Goal: Manage account settings

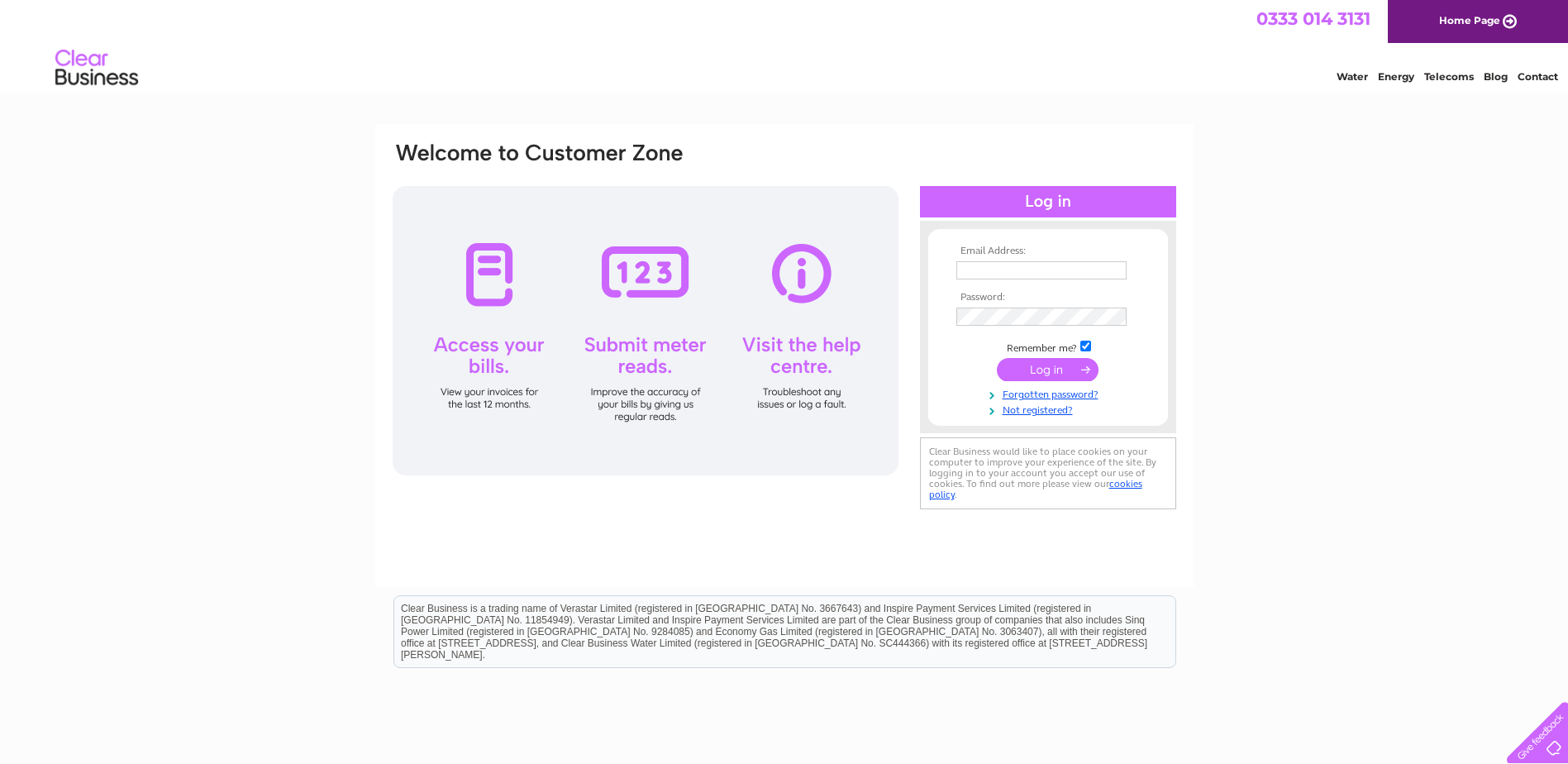
click at [1006, 272] on input "text" at bounding box center [1041, 270] width 170 height 18
type input "finance@scotfresh.com"
click at [996, 360] on input "submit" at bounding box center [1047, 371] width 102 height 23
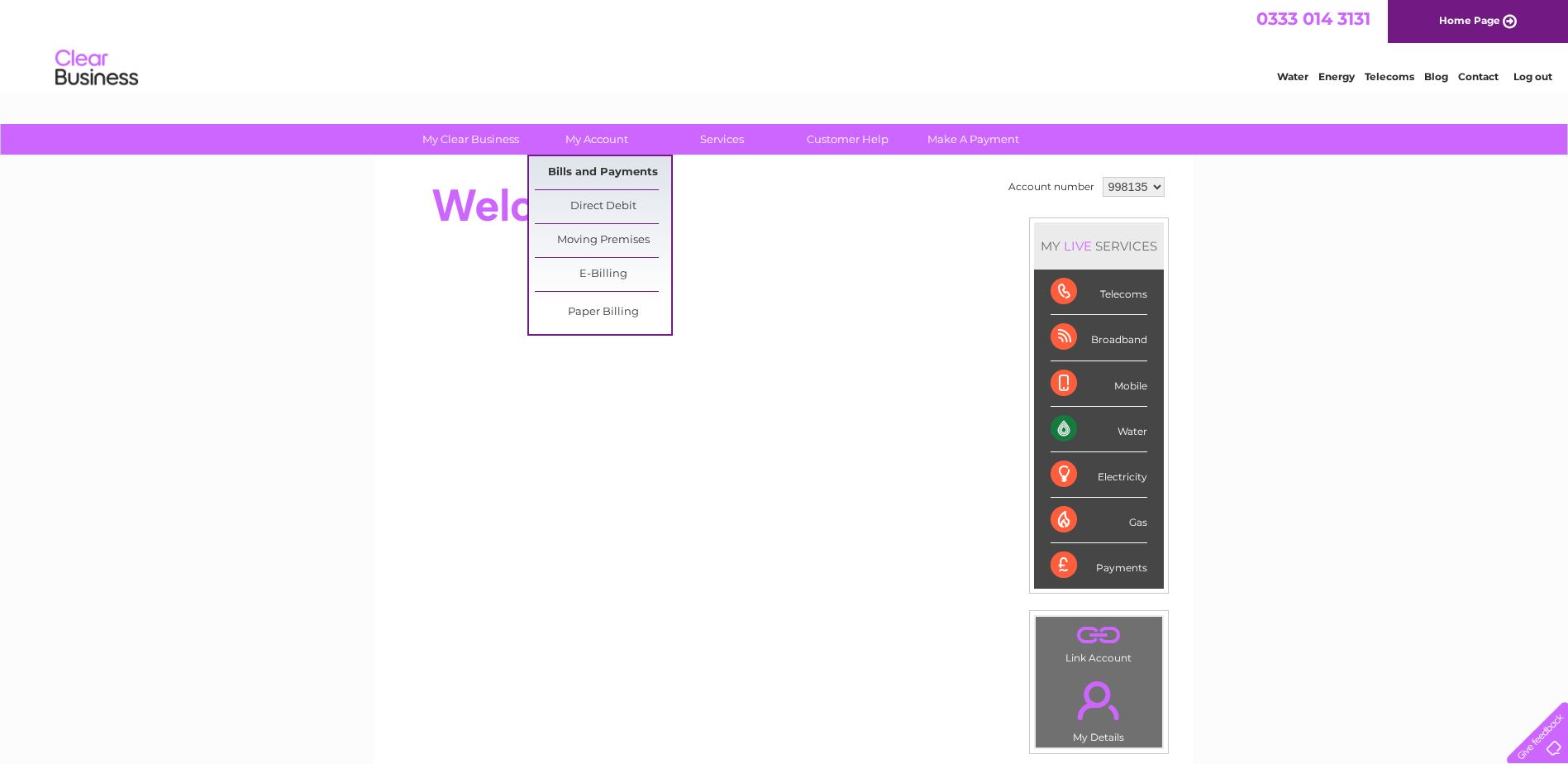
click at [599, 167] on link "Bills and Payments" at bounding box center [603, 173] width 136 height 33
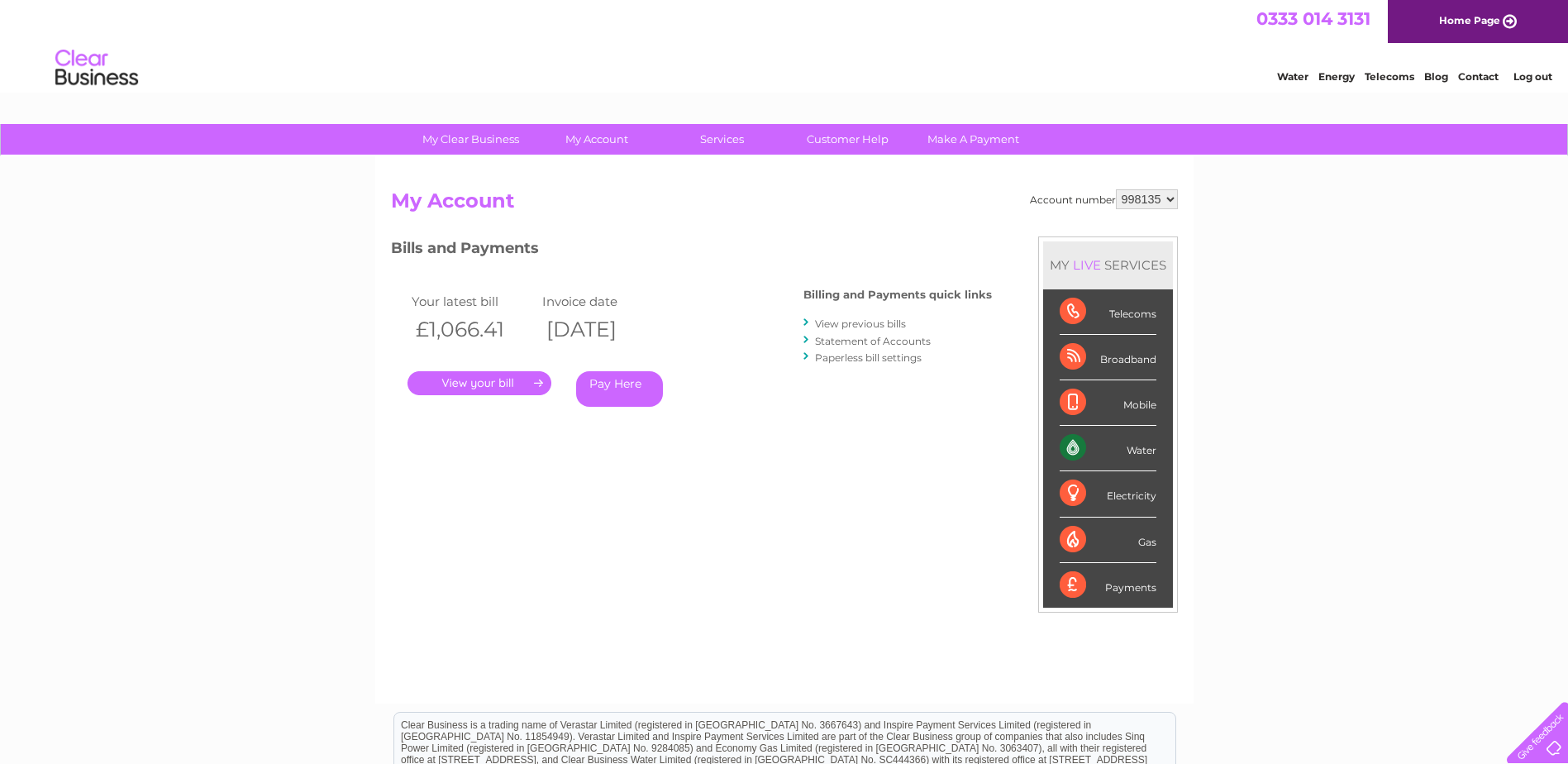
click at [500, 386] on link "." at bounding box center [479, 383] width 144 height 24
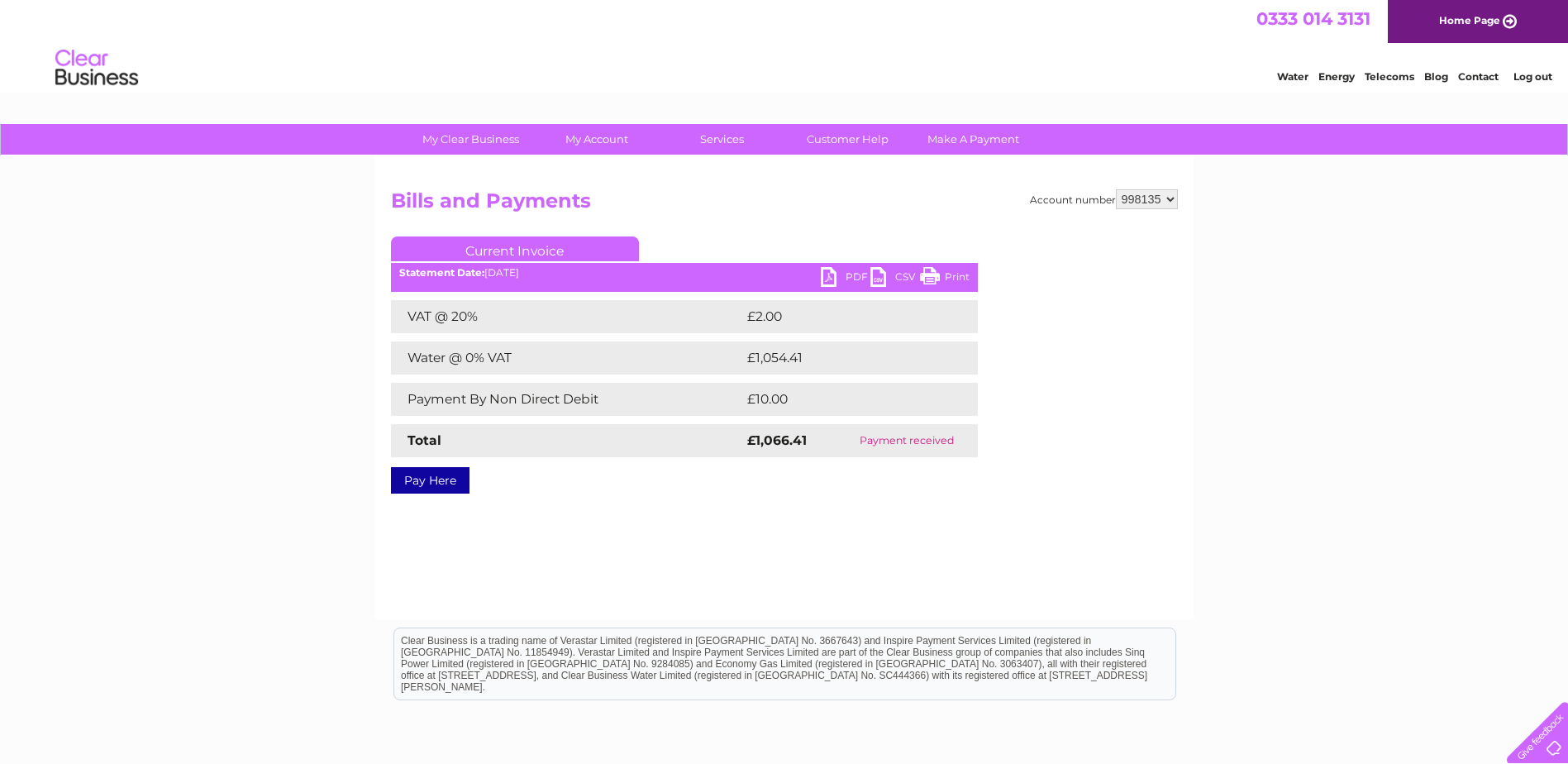
click at [826, 280] on link "PDF" at bounding box center [845, 279] width 49 height 24
click at [850, 136] on link "Customer Help" at bounding box center [847, 138] width 136 height 30
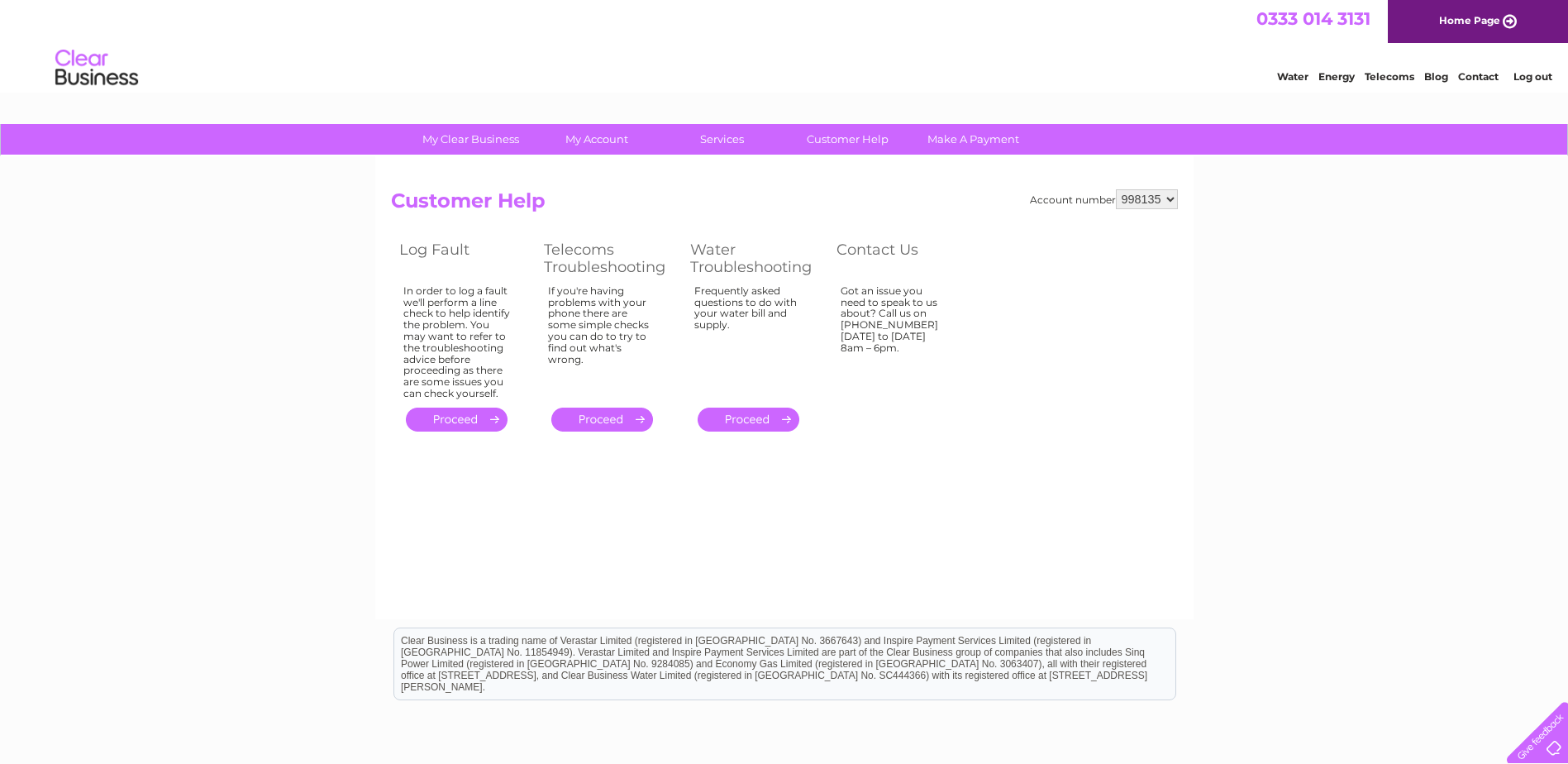
click at [511, 307] on div "Got an issue you need to speak to us about? Call us on [PHONE_NUMBER] [DATE] to…" at bounding box center [456, 342] width 107 height 115
drag, startPoint x: 891, startPoint y: 307, endPoint x: 885, endPoint y: 351, distance: 44.4
click at [511, 349] on div "Got an issue you need to speak to us about? Call us on [PHONE_NUMBER] [DATE] to…" at bounding box center [456, 342] width 107 height 115
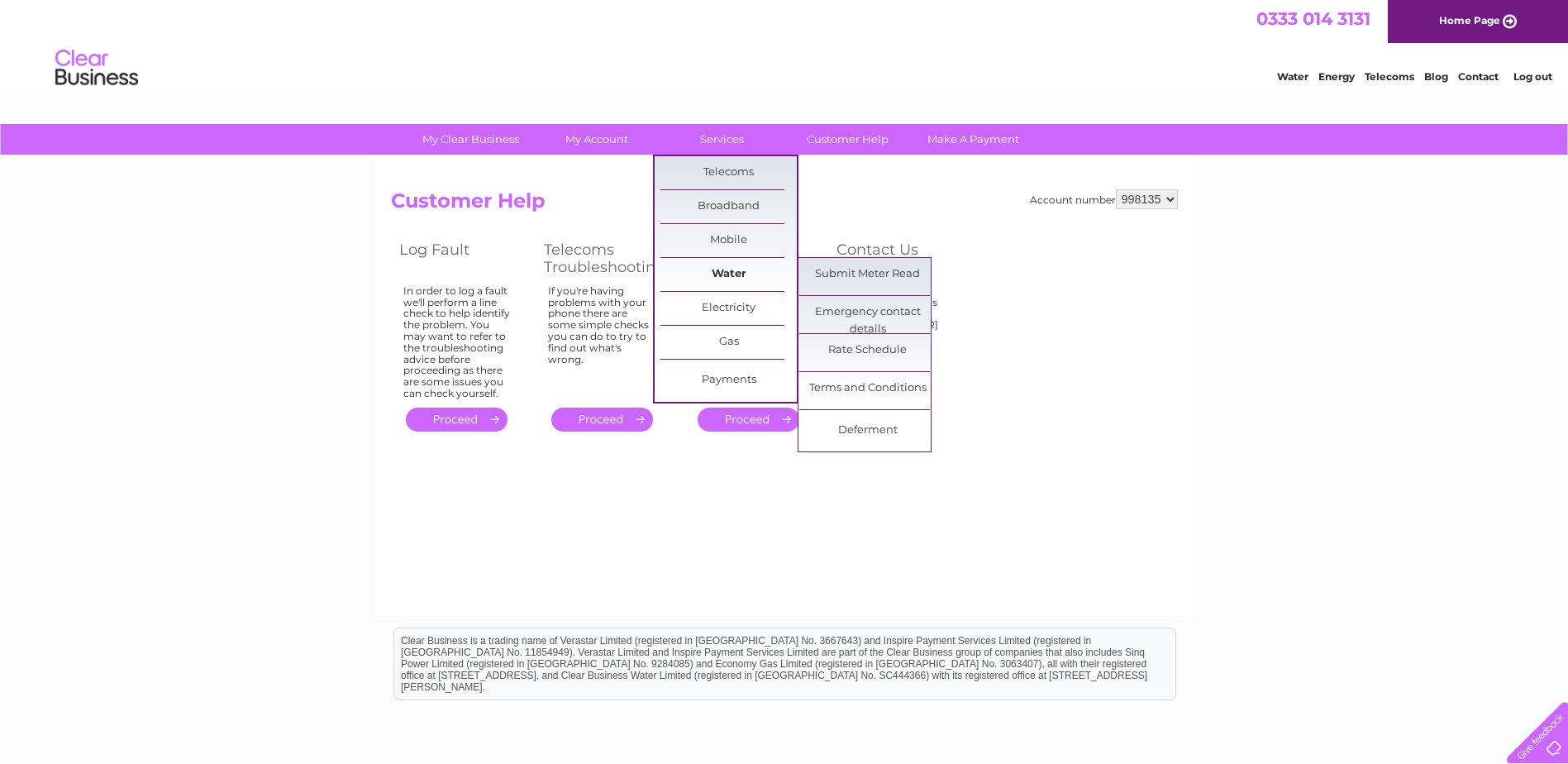
click at [734, 276] on link "Water" at bounding box center [728, 275] width 136 height 33
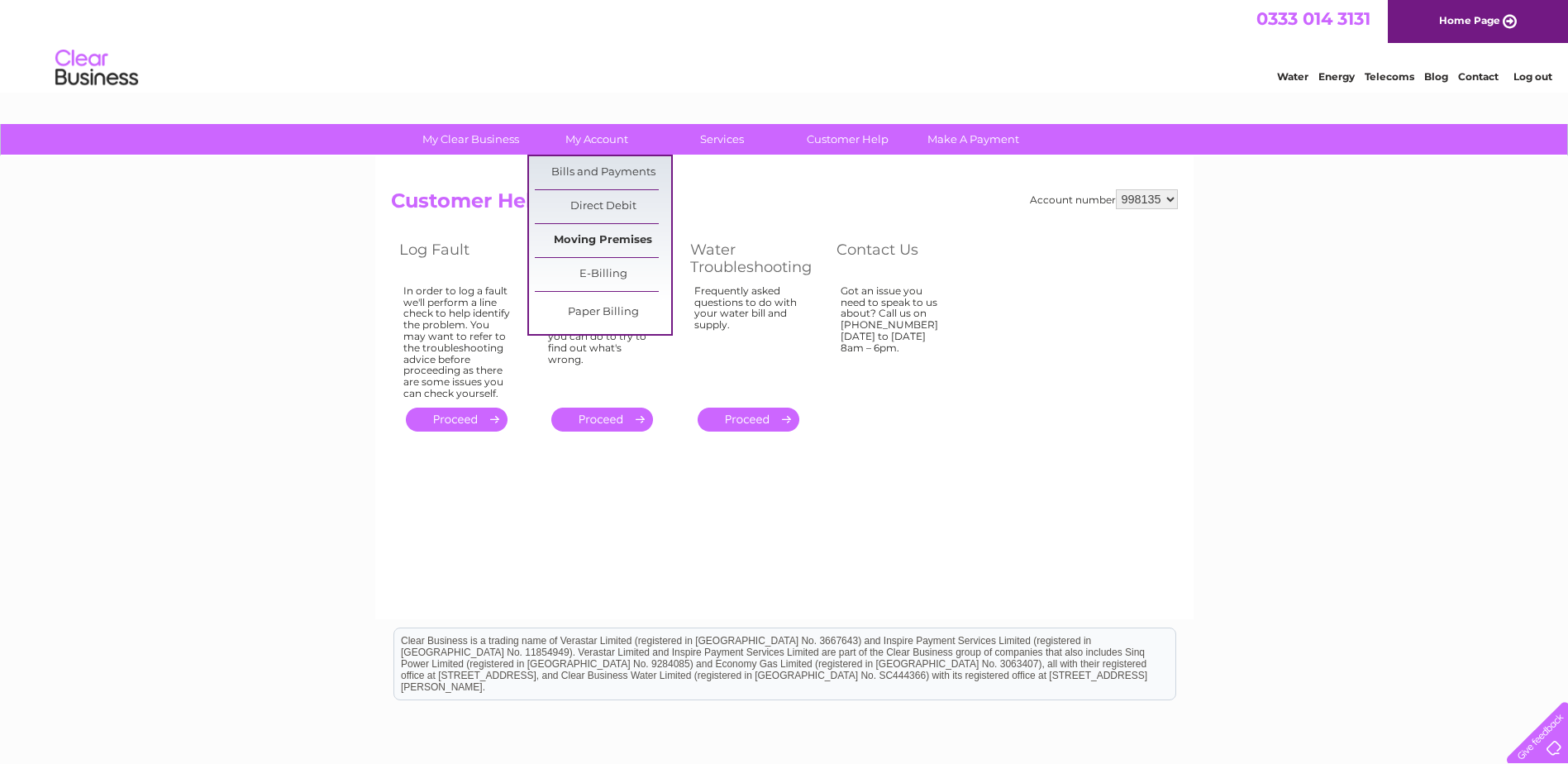
click at [598, 241] on link "Moving Premises" at bounding box center [603, 241] width 136 height 33
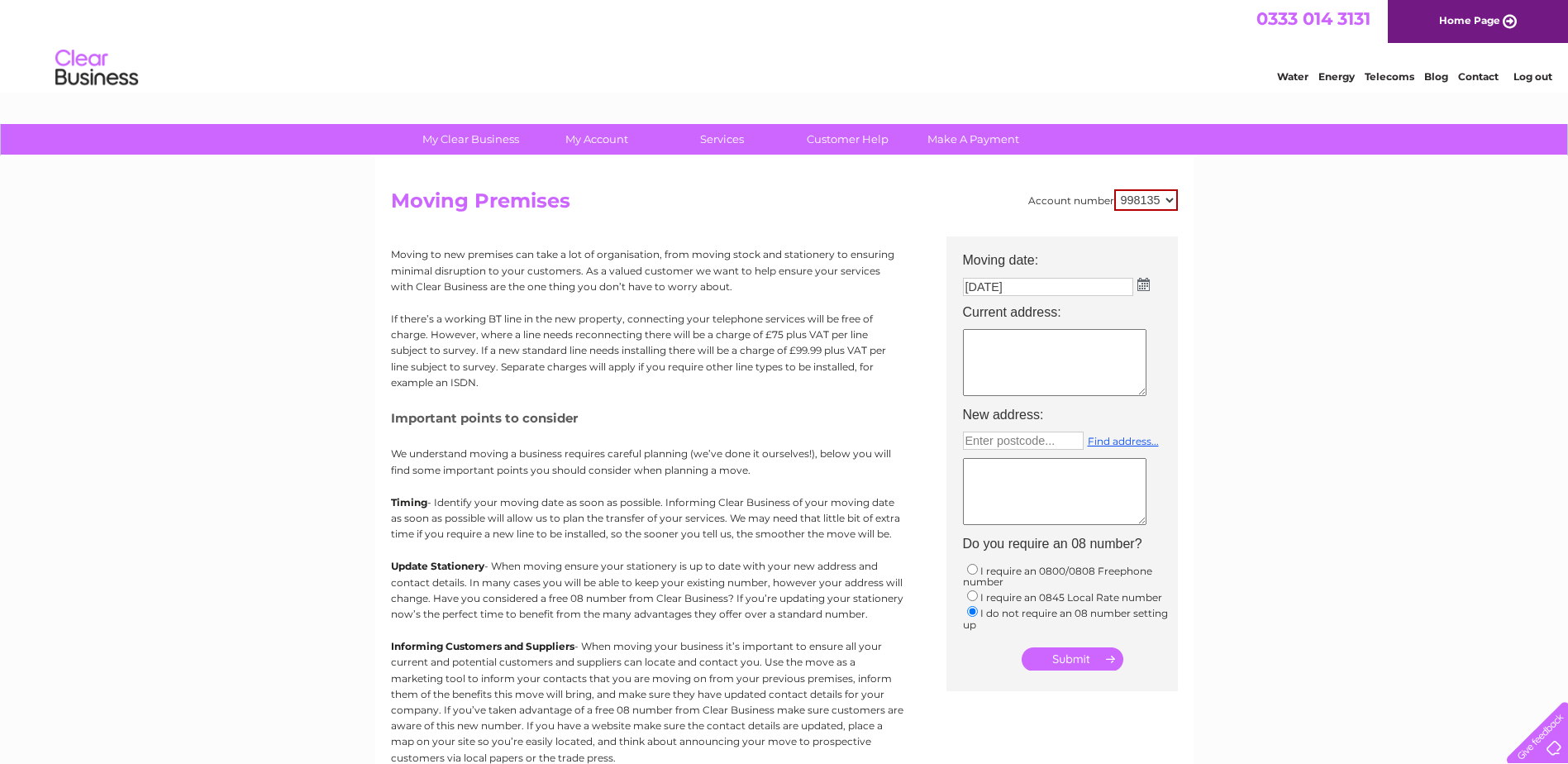
click at [1482, 72] on link "Contact" at bounding box center [1478, 77] width 40 height 13
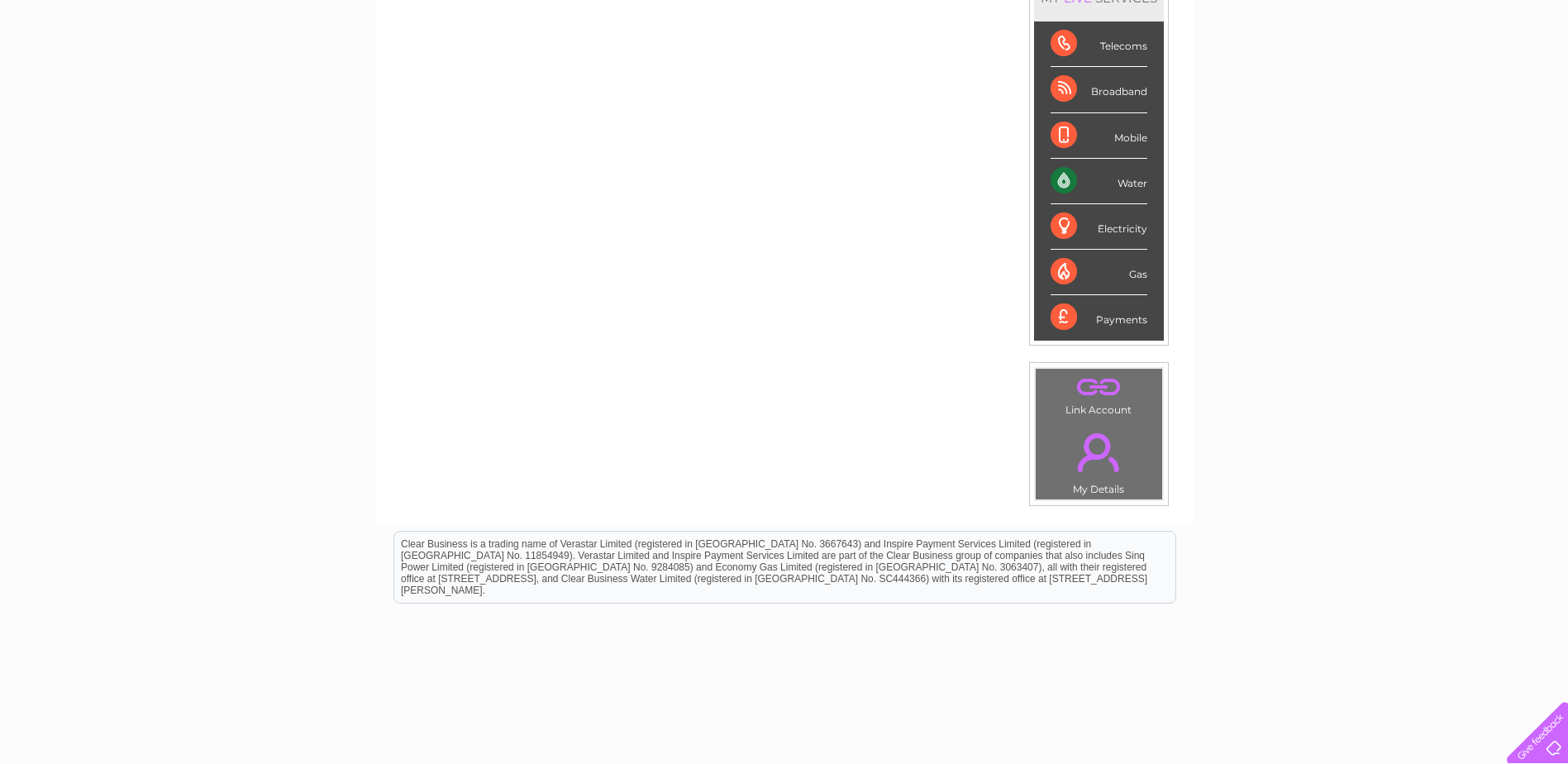
scroll to position [165, 0]
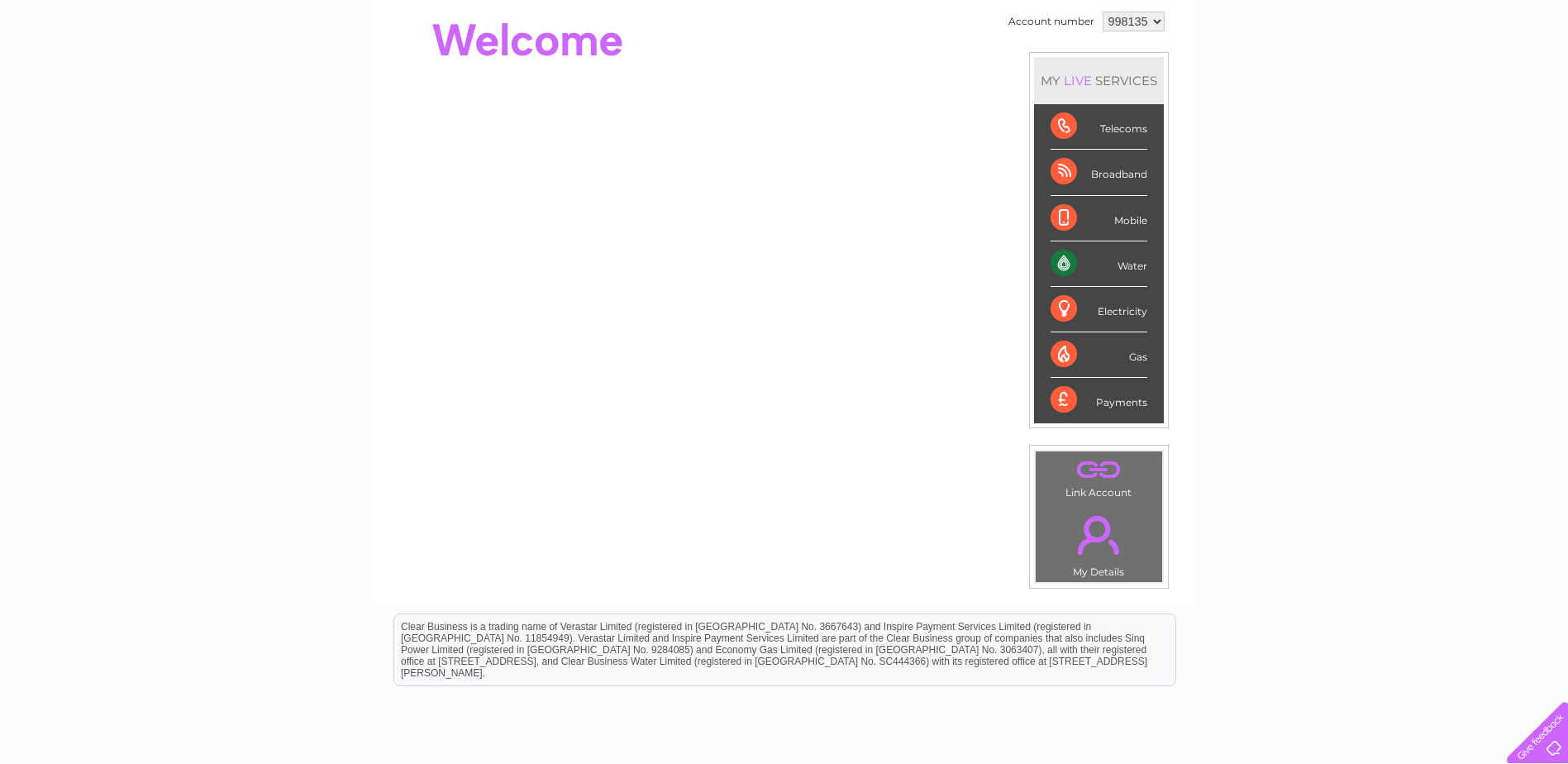
click at [1099, 540] on link "." at bounding box center [1098, 534] width 118 height 58
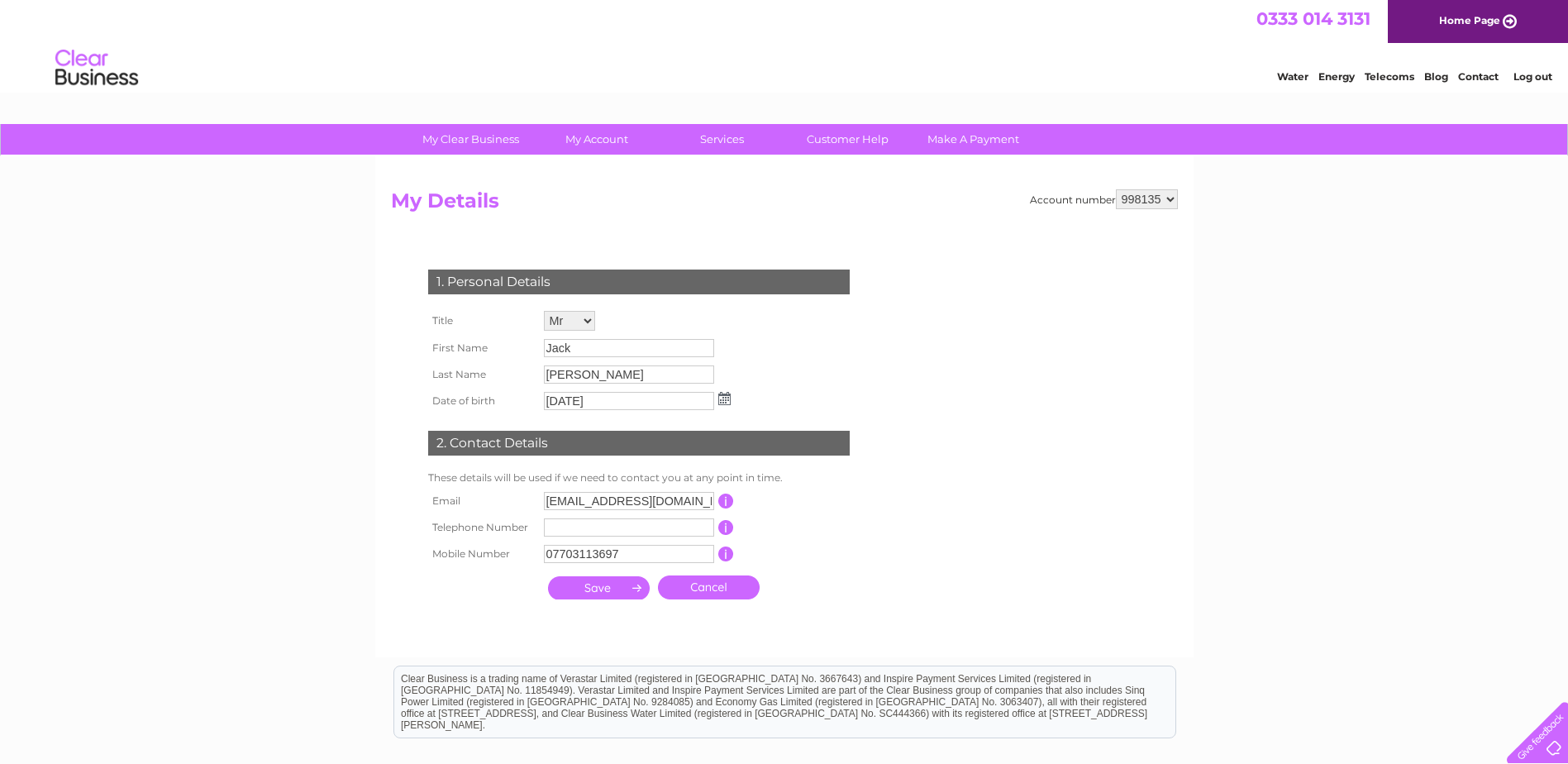
click at [577, 345] on input "Jack" at bounding box center [629, 348] width 170 height 18
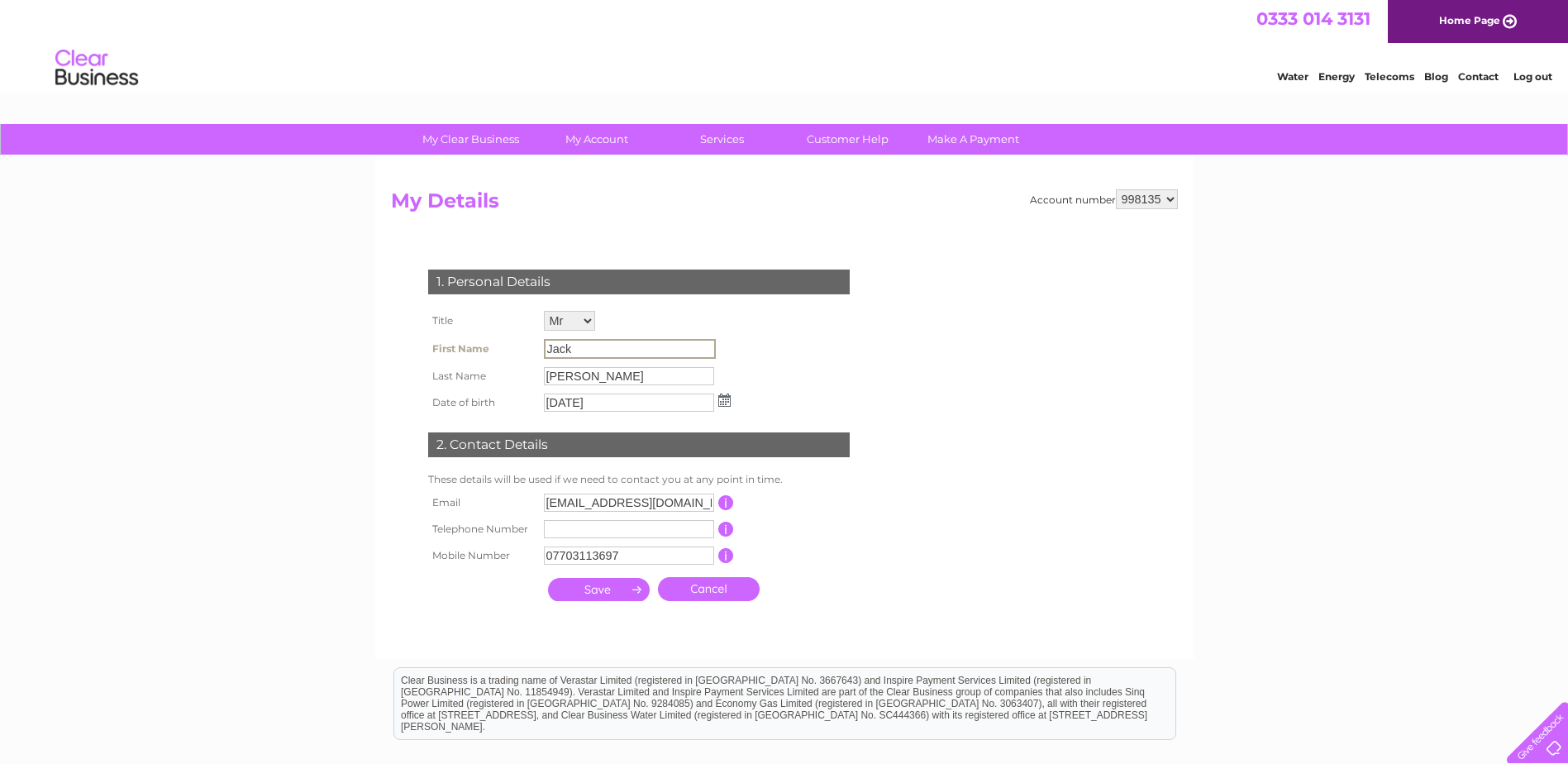
drag, startPoint x: 605, startPoint y: 350, endPoint x: 505, endPoint y: 348, distance: 100.0
click at [505, 348] on tr "First Name Jack" at bounding box center [579, 349] width 310 height 28
click at [629, 344] on input "Jack" at bounding box center [630, 349] width 172 height 20
click at [563, 345] on input "Jack" at bounding box center [630, 349] width 172 height 20
click at [596, 345] on input "Jack" at bounding box center [630, 349] width 172 height 20
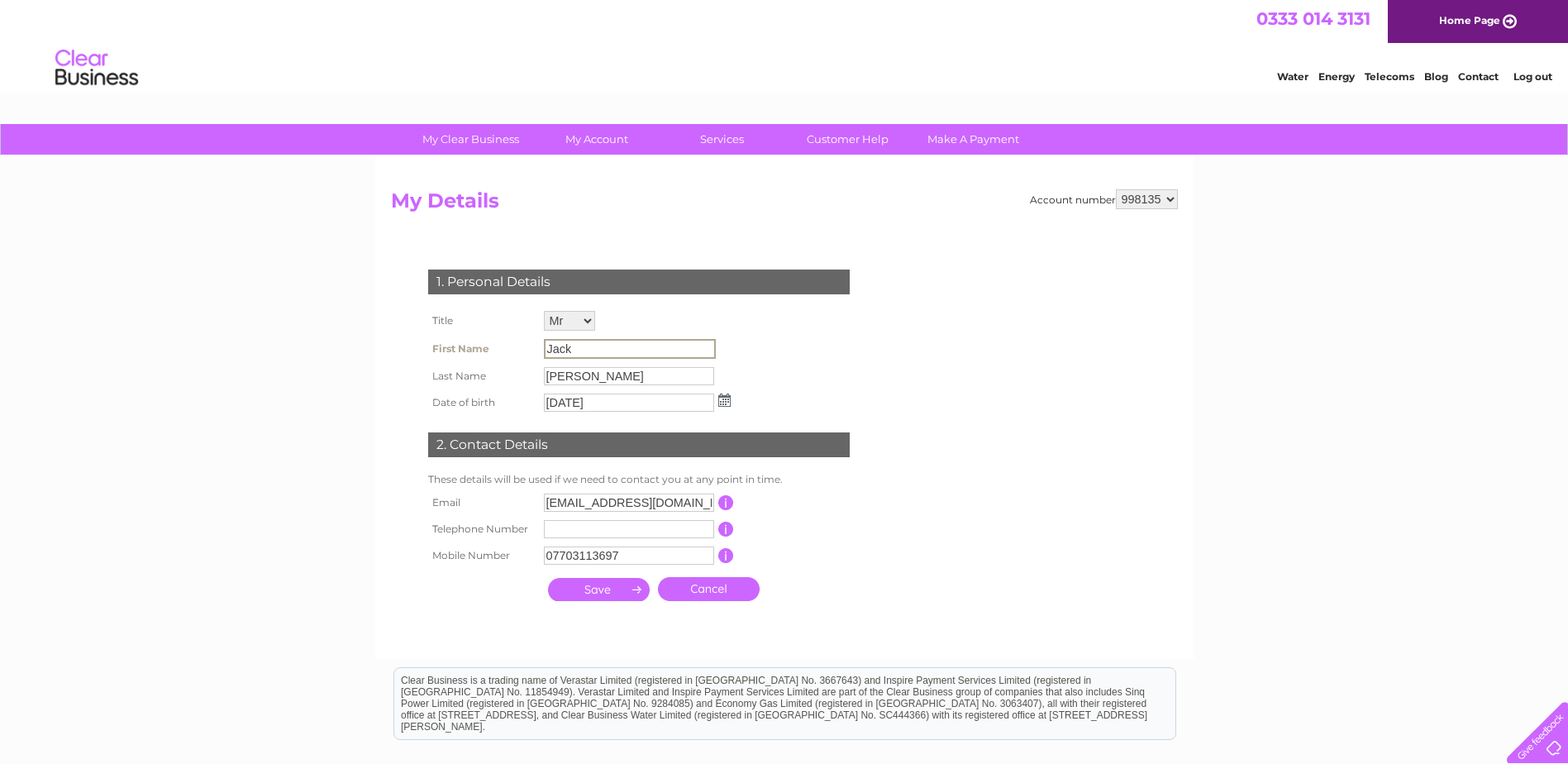
click at [656, 310] on td "Mr Mrs Ms Miss Dr Rev Prof Other" at bounding box center [637, 321] width 195 height 28
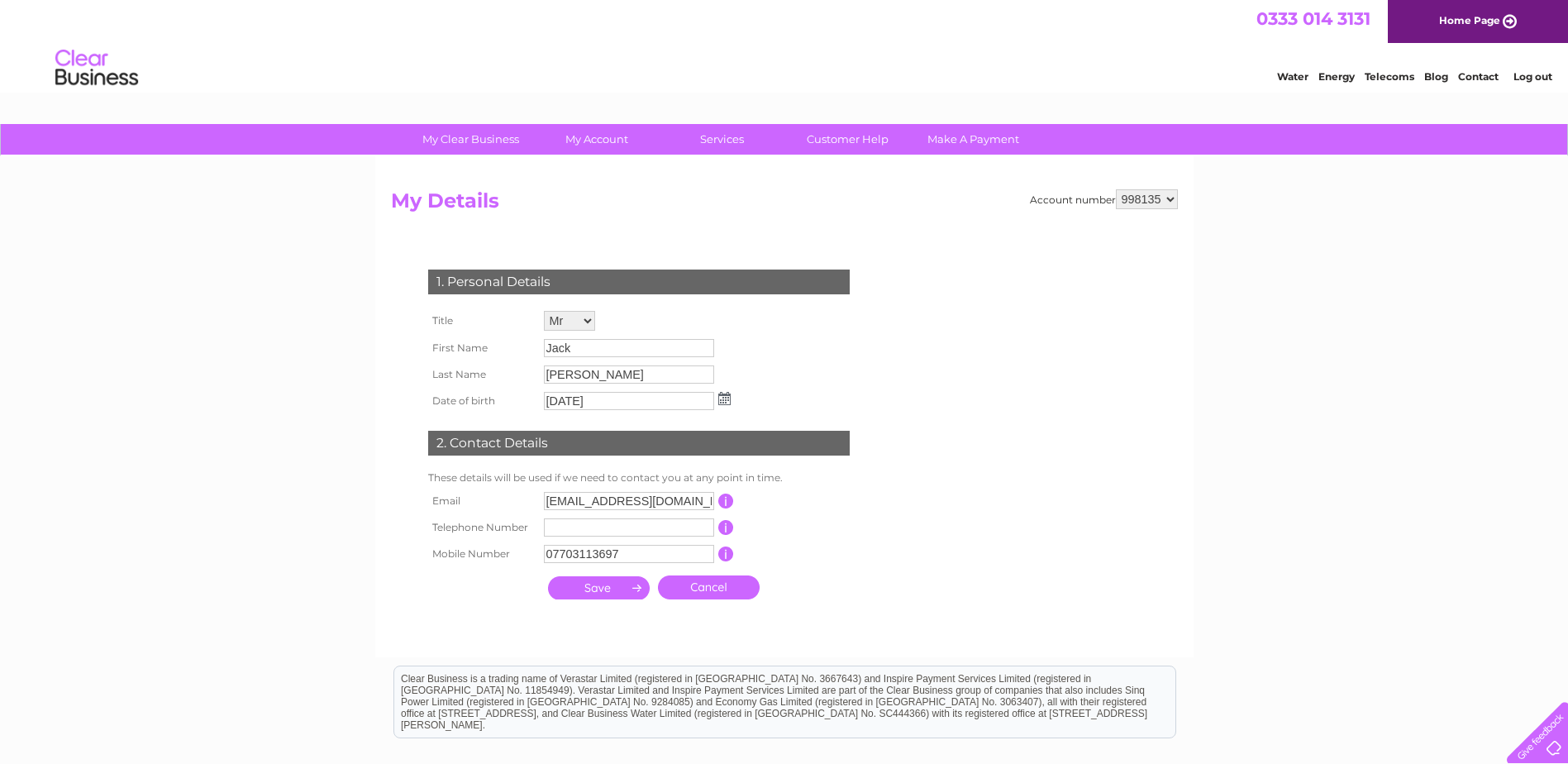
click at [670, 529] on input "text" at bounding box center [629, 528] width 170 height 18
click at [841, 495] on td "This should be a valid email address" at bounding box center [800, 500] width 132 height 27
click at [602, 346] on input "Jack" at bounding box center [629, 348] width 170 height 18
click at [1543, 77] on link "Log out" at bounding box center [1532, 77] width 38 height 13
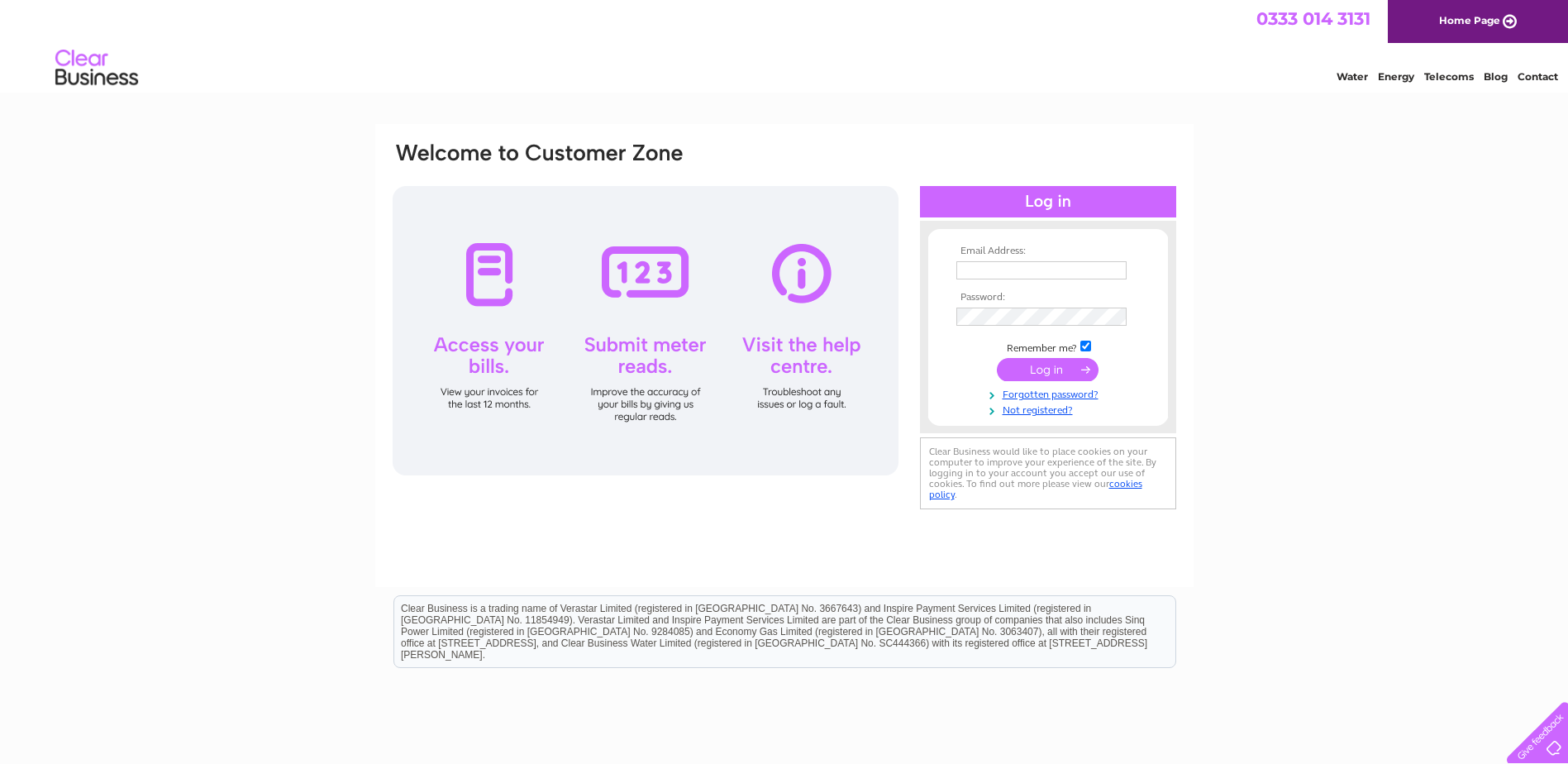
click at [1342, 312] on div "Email Address: Password:" at bounding box center [784, 497] width 1568 height 746
